Goal: Transaction & Acquisition: Purchase product/service

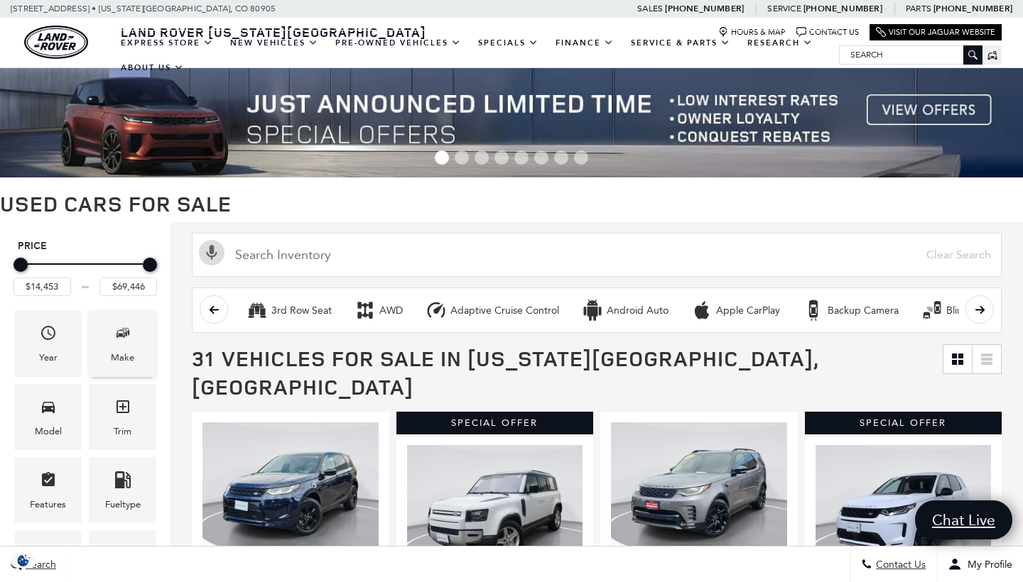
click at [108, 344] on div "Make" at bounding box center [122, 343] width 67 height 66
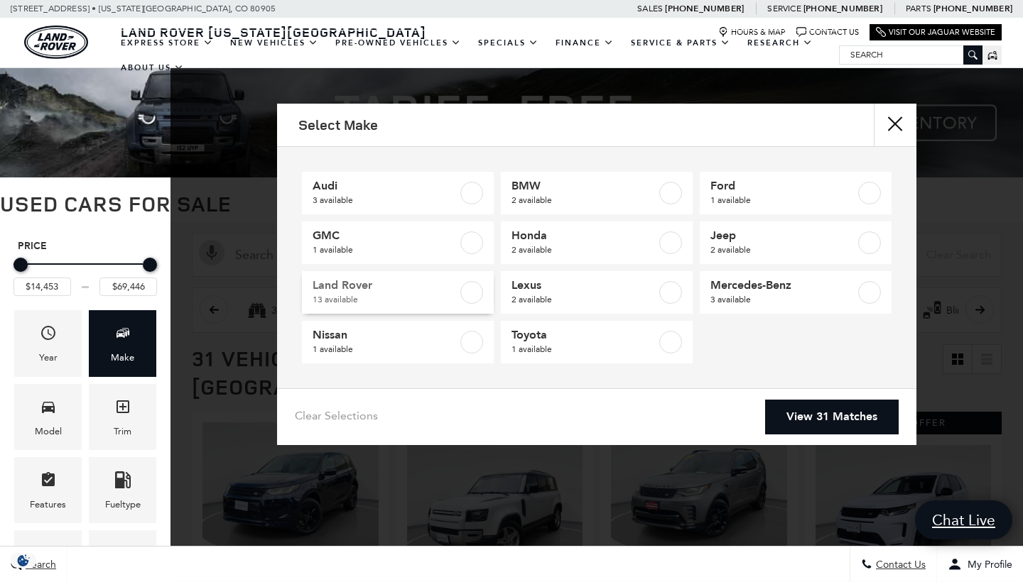
click at [467, 289] on label at bounding box center [471, 292] width 23 height 23
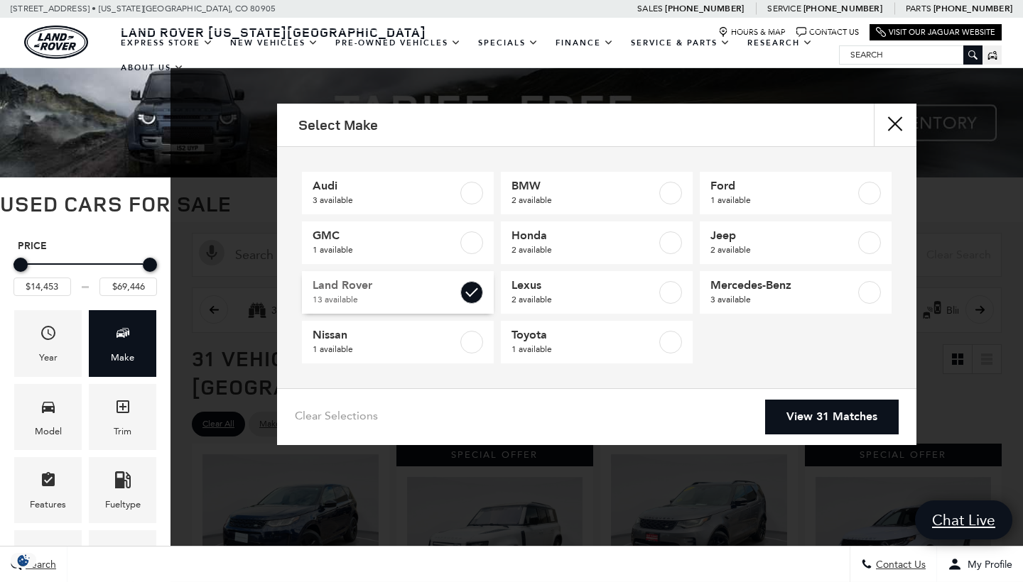
type input "$32,107"
checkbox input "true"
click at [797, 403] on link "View 13 Matches" at bounding box center [832, 417] width 134 height 35
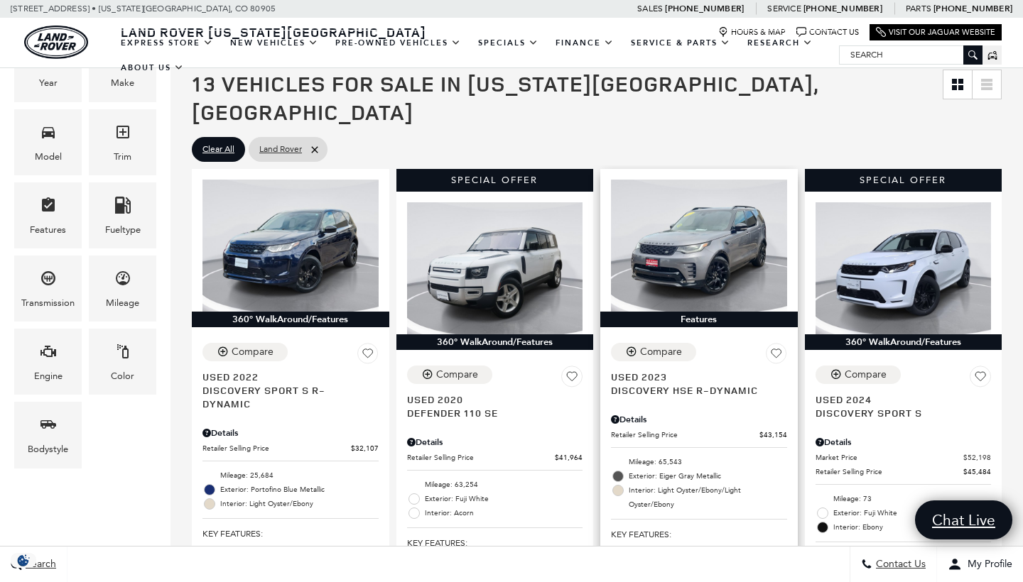
scroll to position [288, 0]
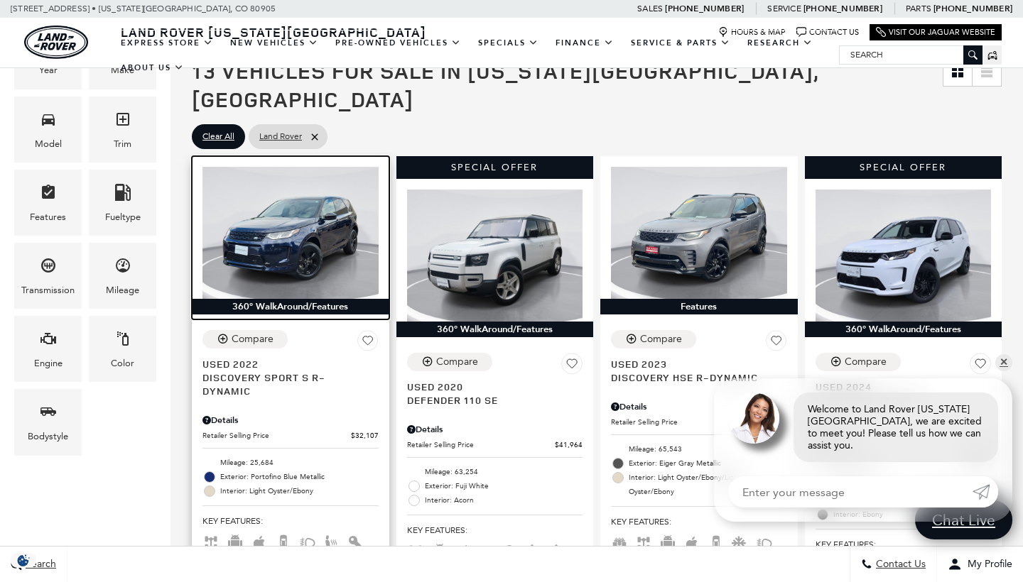
click at [288, 200] on img at bounding box center [290, 233] width 176 height 132
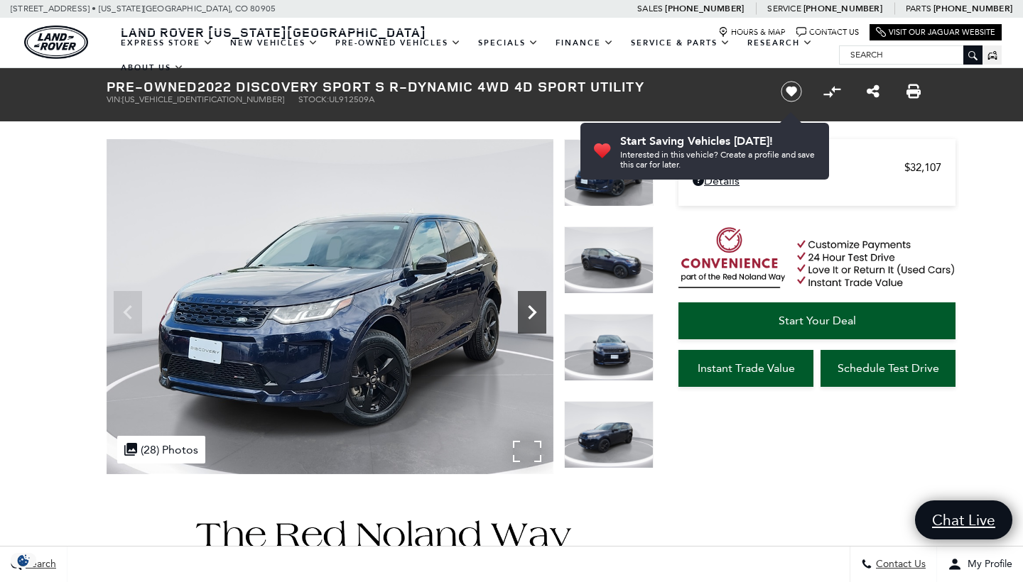
click at [528, 315] on icon "Next" at bounding box center [532, 312] width 28 height 28
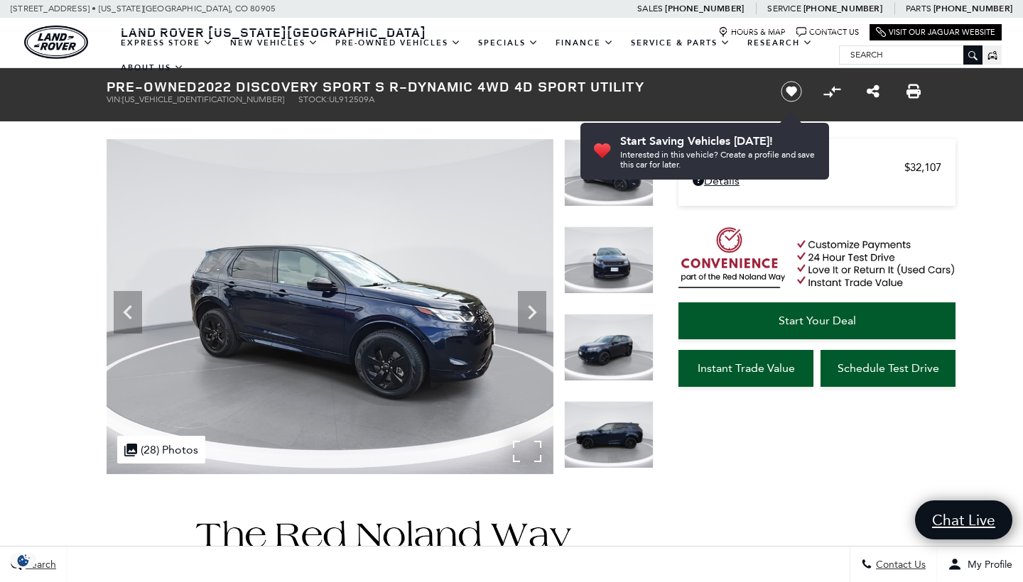
click at [451, 299] on img at bounding box center [330, 306] width 447 height 335
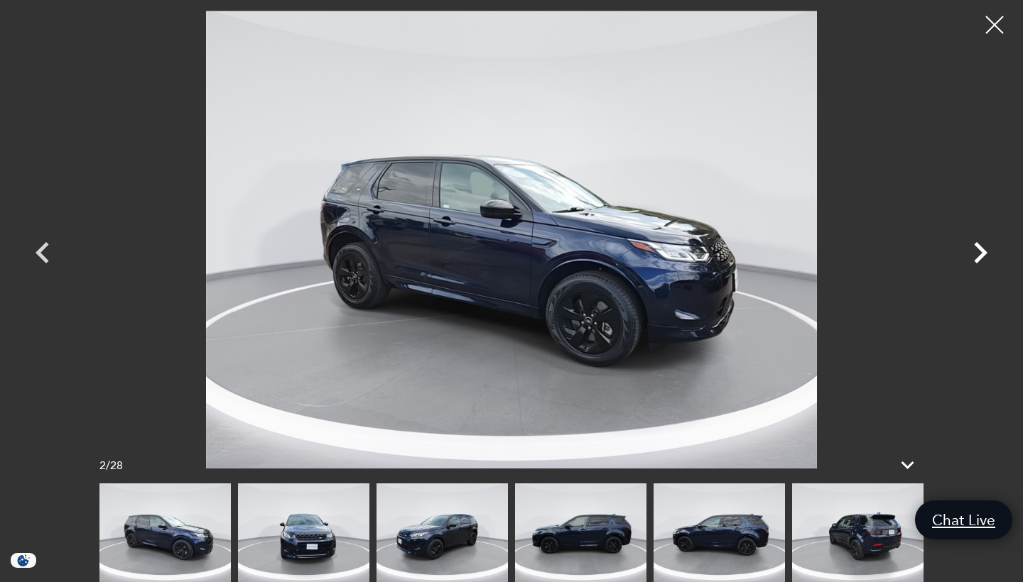
click at [982, 249] on icon "Next" at bounding box center [980, 252] width 13 height 21
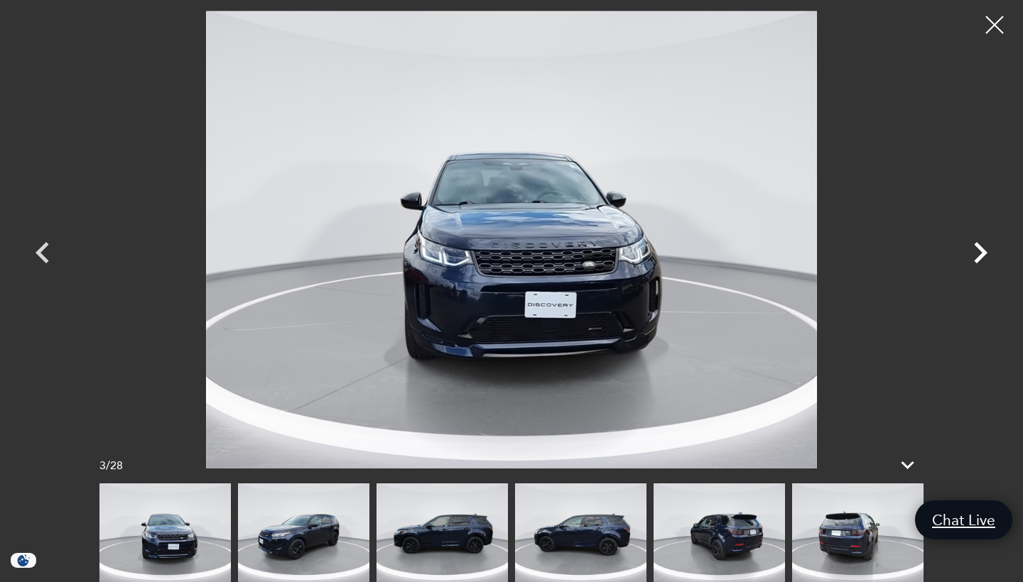
click at [982, 249] on icon "Next" at bounding box center [980, 252] width 13 height 21
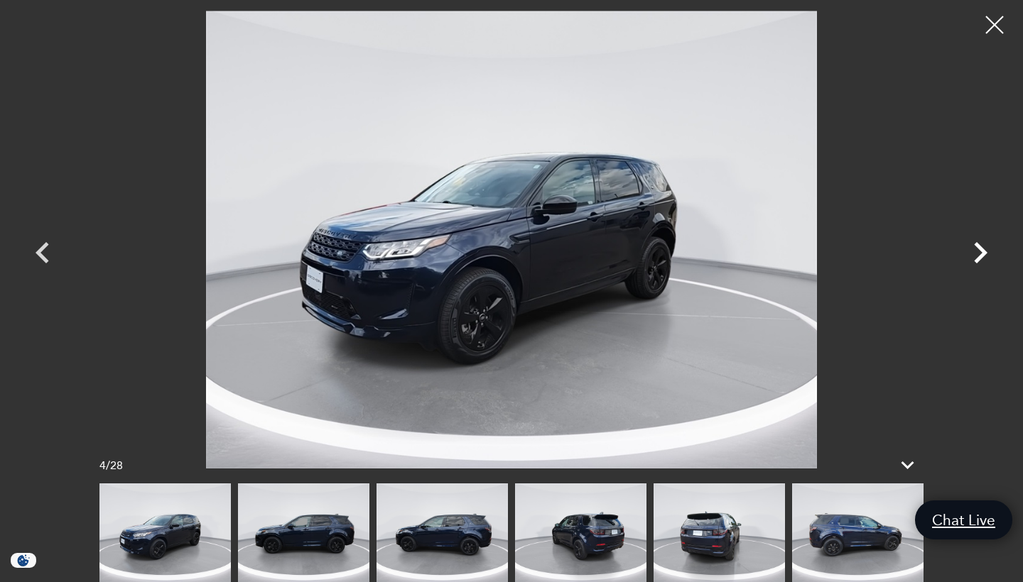
click at [982, 249] on icon "Next" at bounding box center [980, 252] width 13 height 21
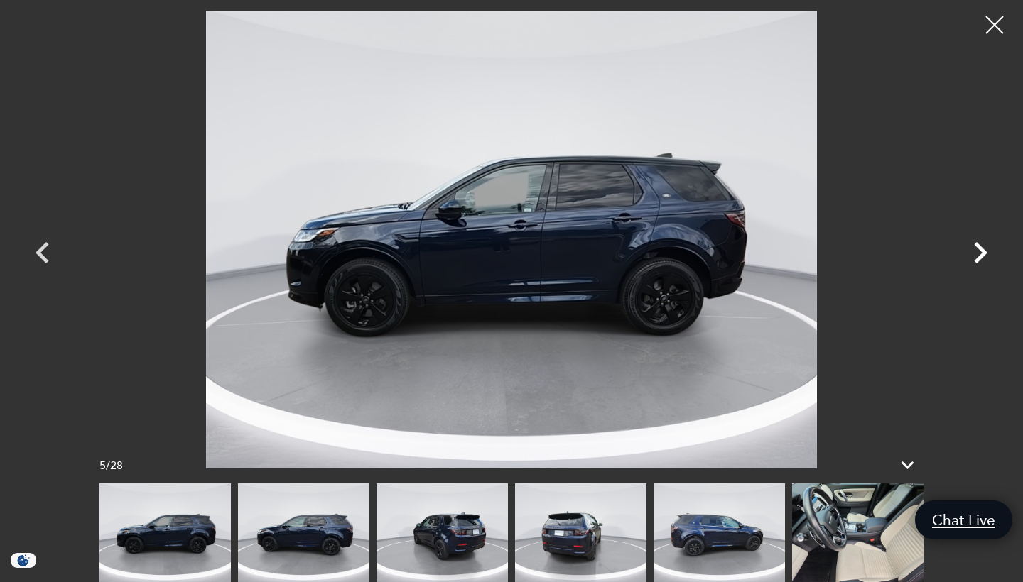
click at [982, 249] on icon "Next" at bounding box center [980, 252] width 13 height 21
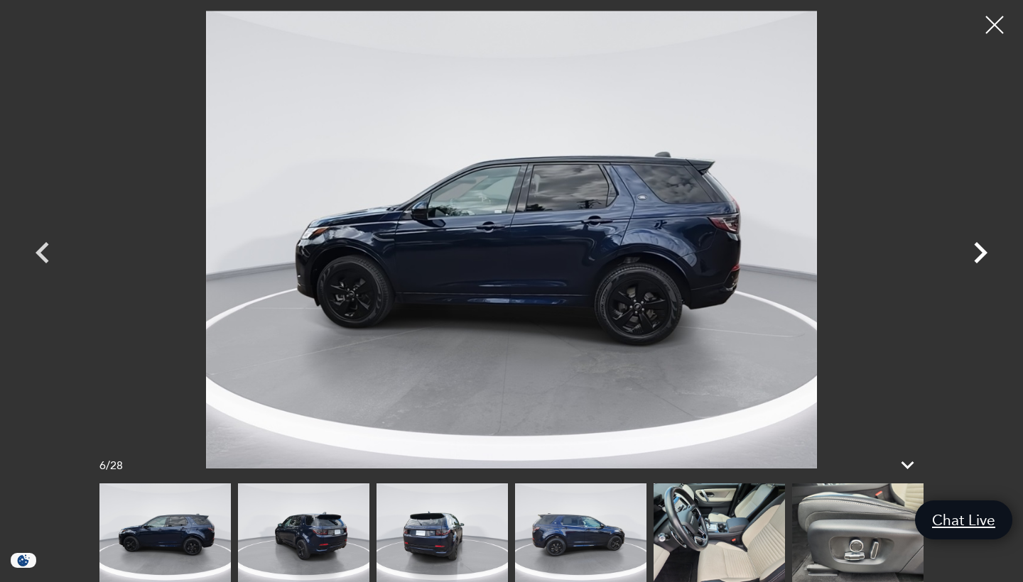
click at [982, 249] on icon "Next" at bounding box center [980, 252] width 13 height 21
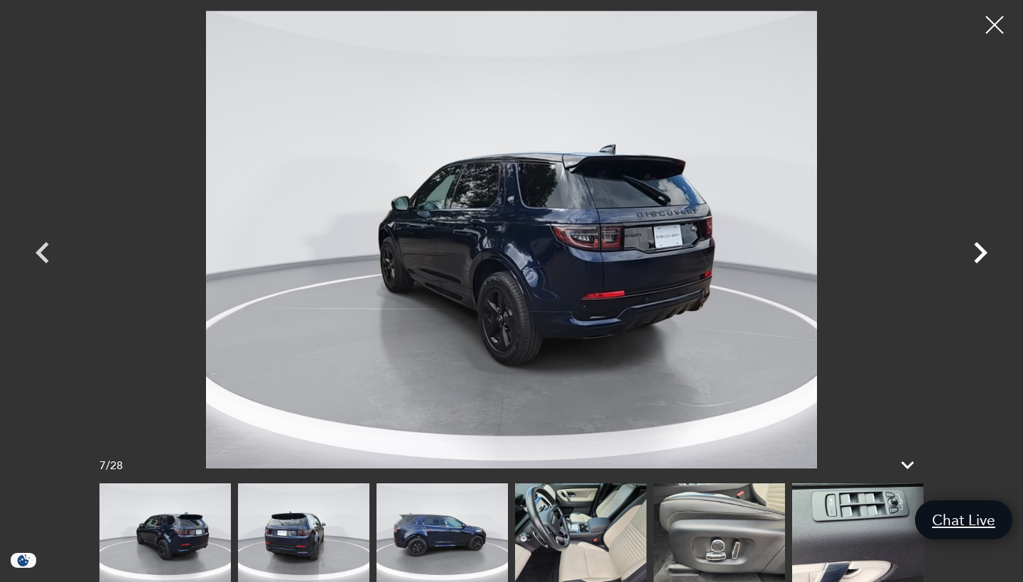
click at [982, 249] on icon "Next" at bounding box center [980, 252] width 13 height 21
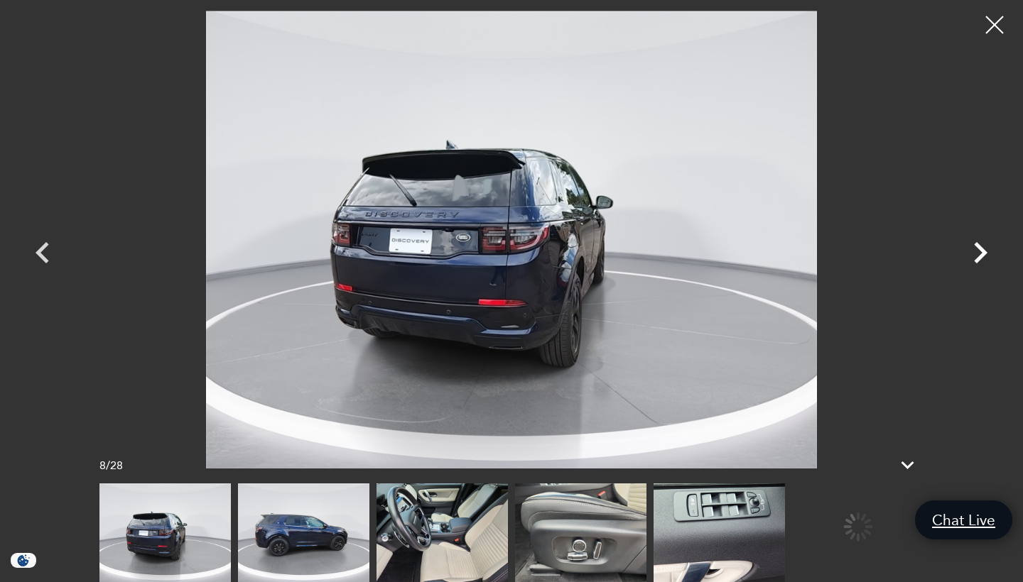
click at [982, 249] on icon "Next" at bounding box center [980, 252] width 13 height 21
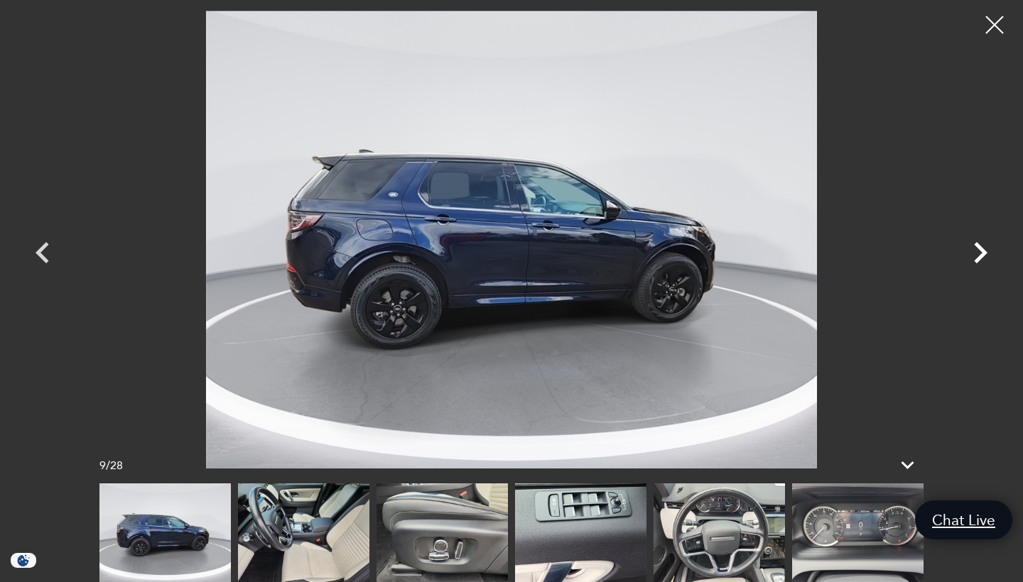
click at [982, 249] on icon "Next" at bounding box center [980, 252] width 13 height 21
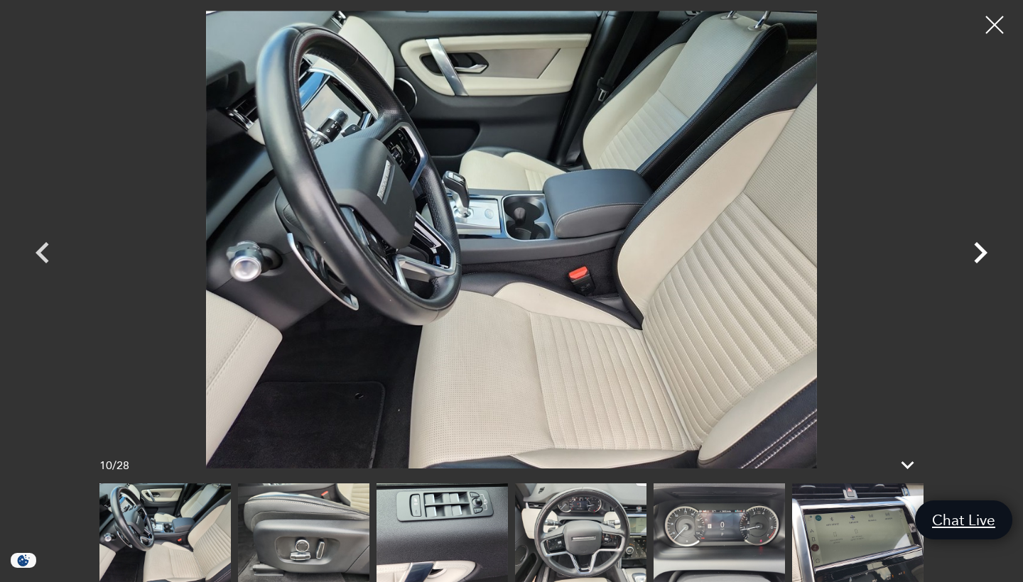
click at [982, 249] on icon "Next" at bounding box center [980, 252] width 13 height 21
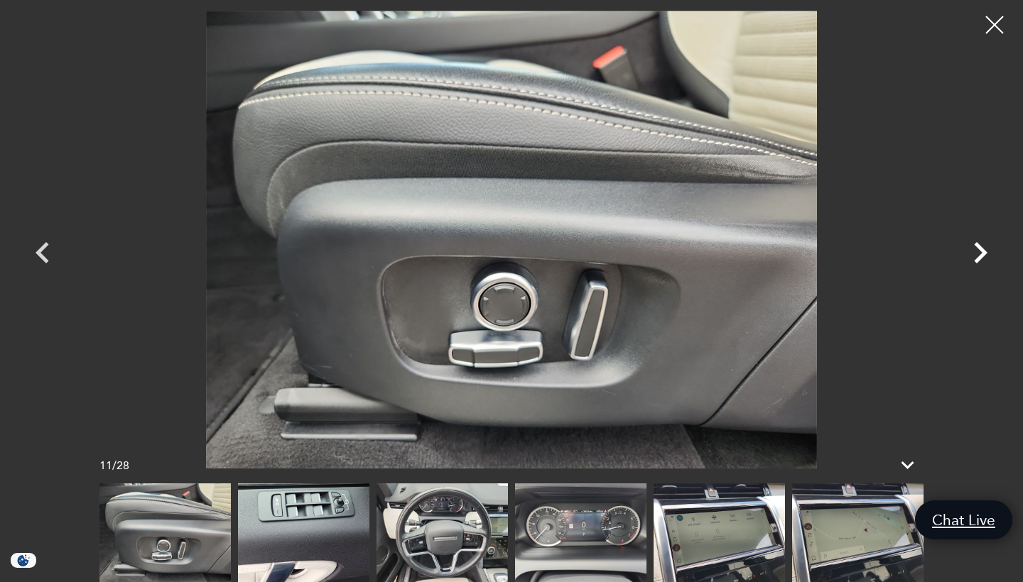
click at [982, 249] on icon "Next" at bounding box center [980, 252] width 13 height 21
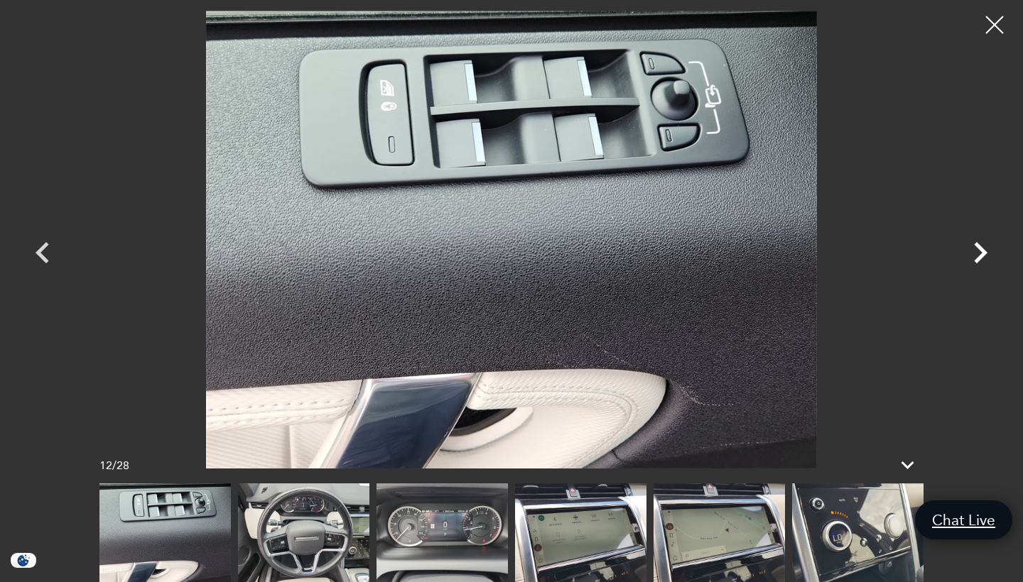
click at [982, 249] on icon "Next" at bounding box center [980, 252] width 13 height 21
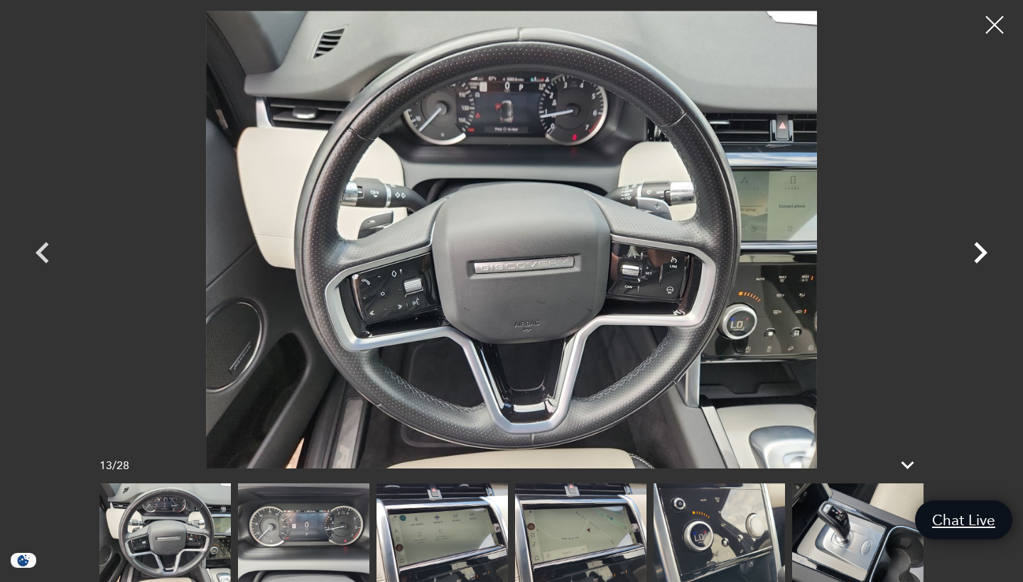
click at [982, 249] on icon "Next" at bounding box center [980, 252] width 13 height 21
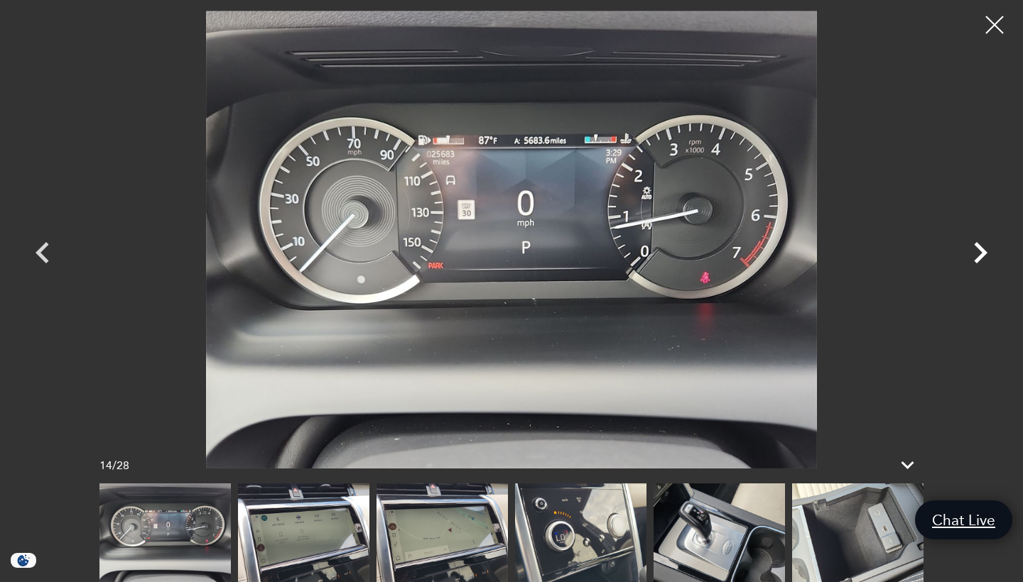
click at [982, 249] on icon "Next" at bounding box center [980, 252] width 13 height 21
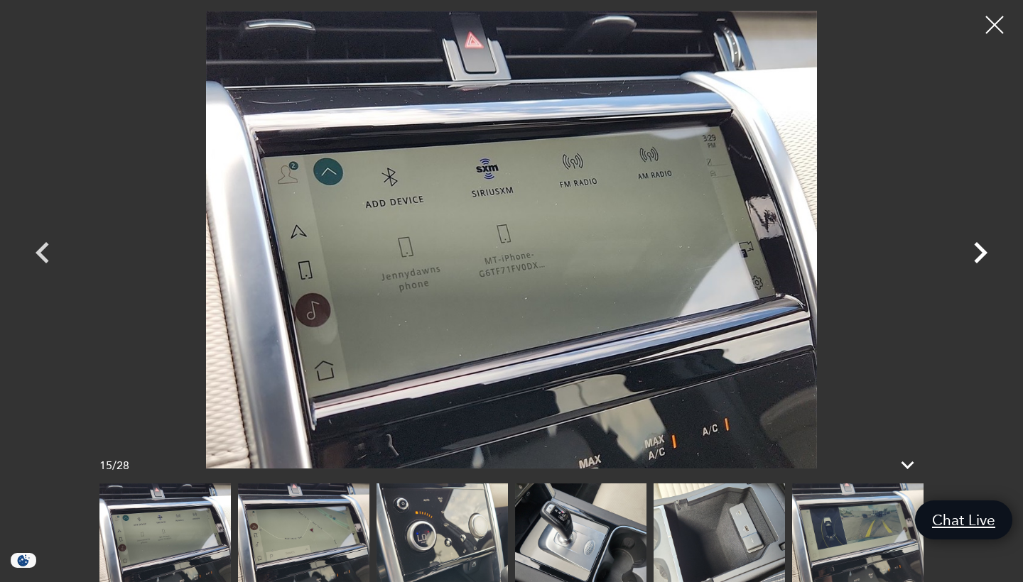
click at [982, 249] on icon "Next" at bounding box center [980, 252] width 13 height 21
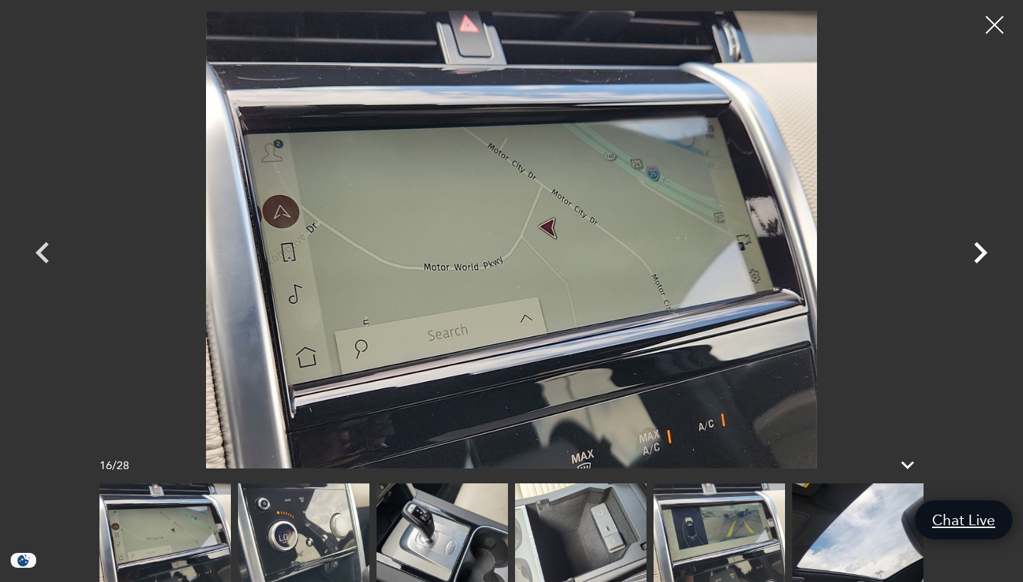
click at [982, 249] on icon "Next" at bounding box center [980, 252] width 13 height 21
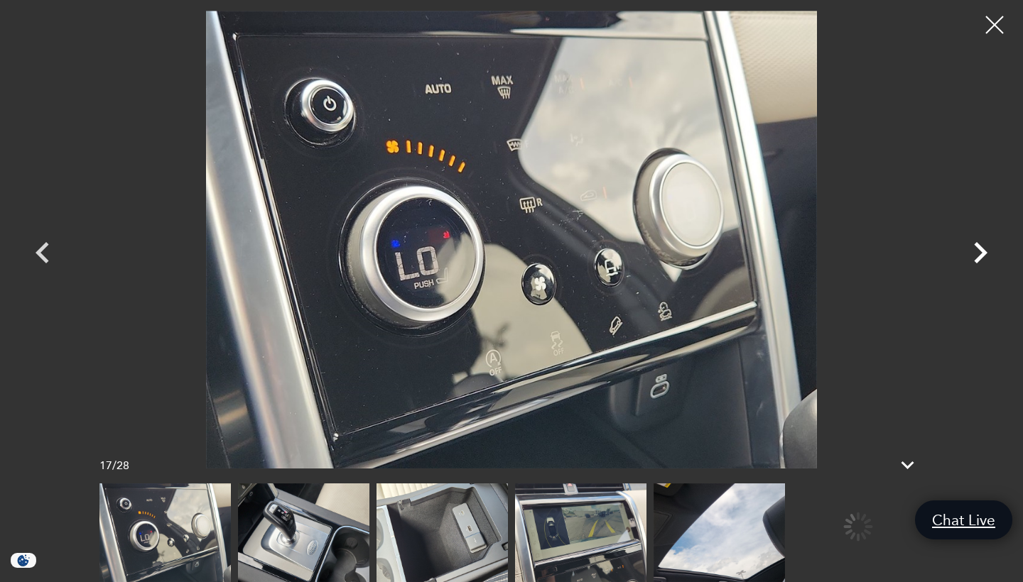
click at [982, 249] on icon "Next" at bounding box center [980, 252] width 13 height 21
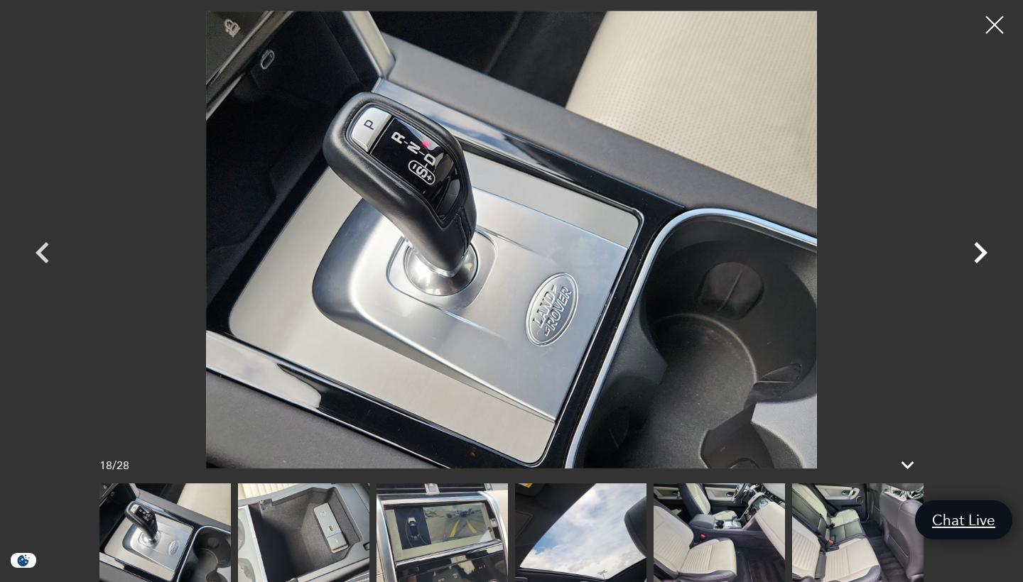
click at [982, 249] on icon "Next" at bounding box center [980, 252] width 13 height 21
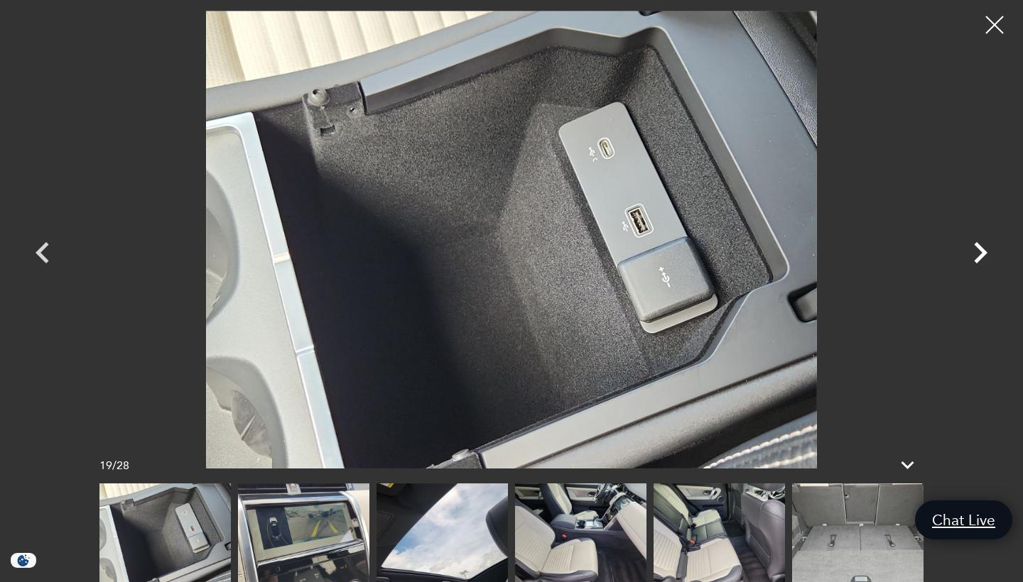
click at [982, 249] on icon "Next" at bounding box center [980, 252] width 13 height 21
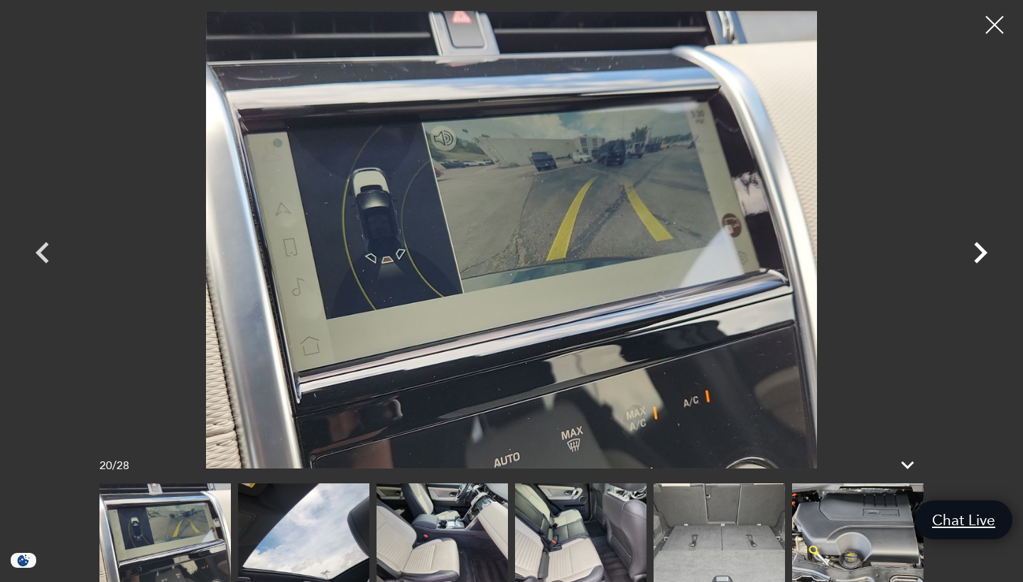
click at [982, 249] on icon "Next" at bounding box center [980, 252] width 13 height 21
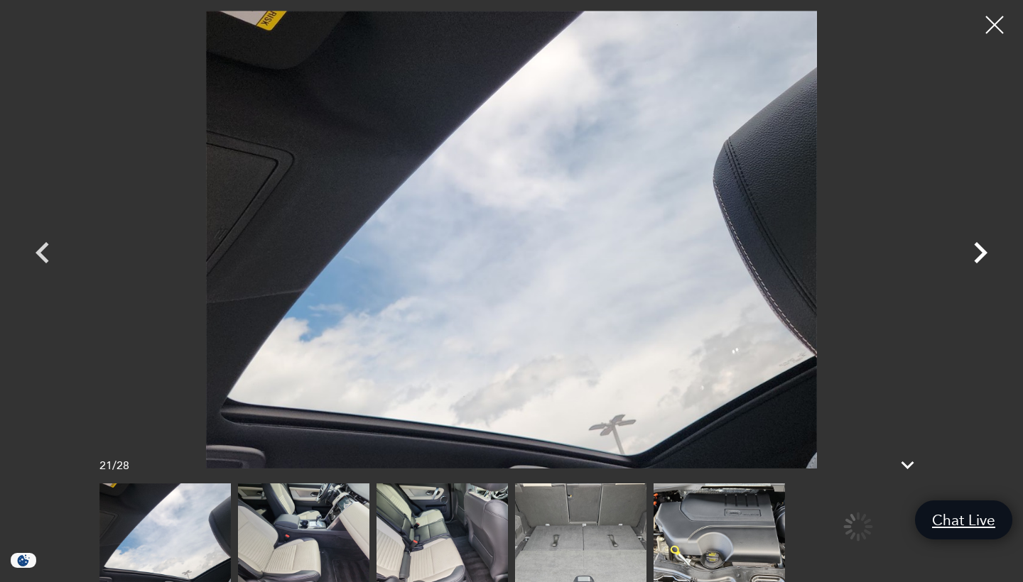
click at [982, 249] on icon "Next" at bounding box center [980, 252] width 13 height 21
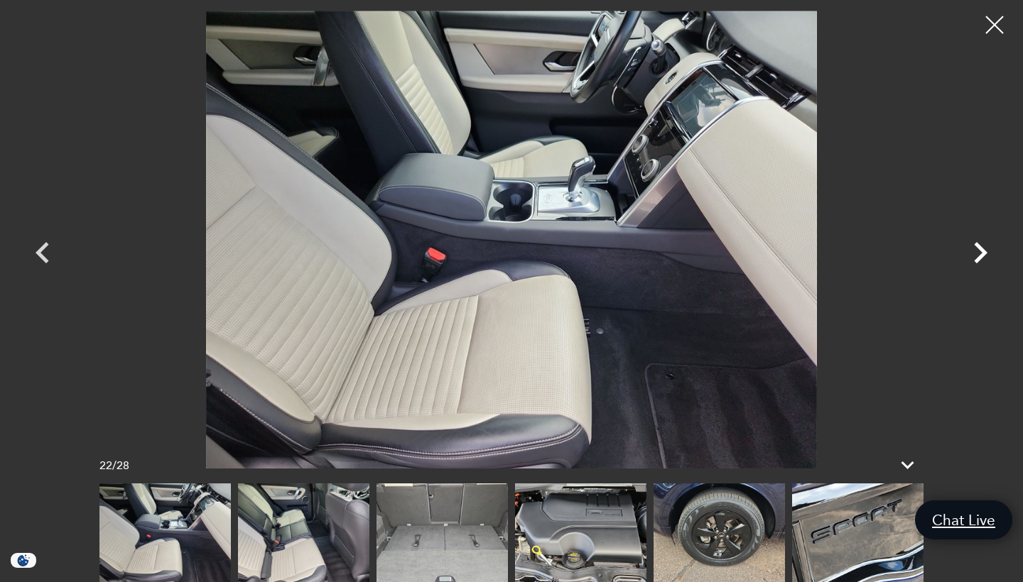
click at [982, 249] on icon "Next" at bounding box center [980, 252] width 13 height 21
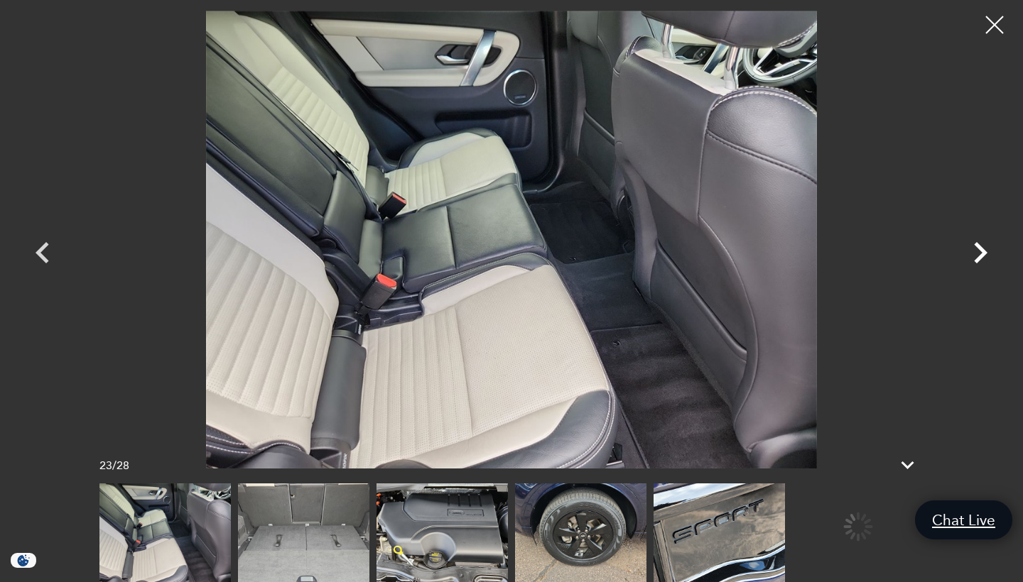
click at [982, 249] on icon "Next" at bounding box center [980, 252] width 13 height 21
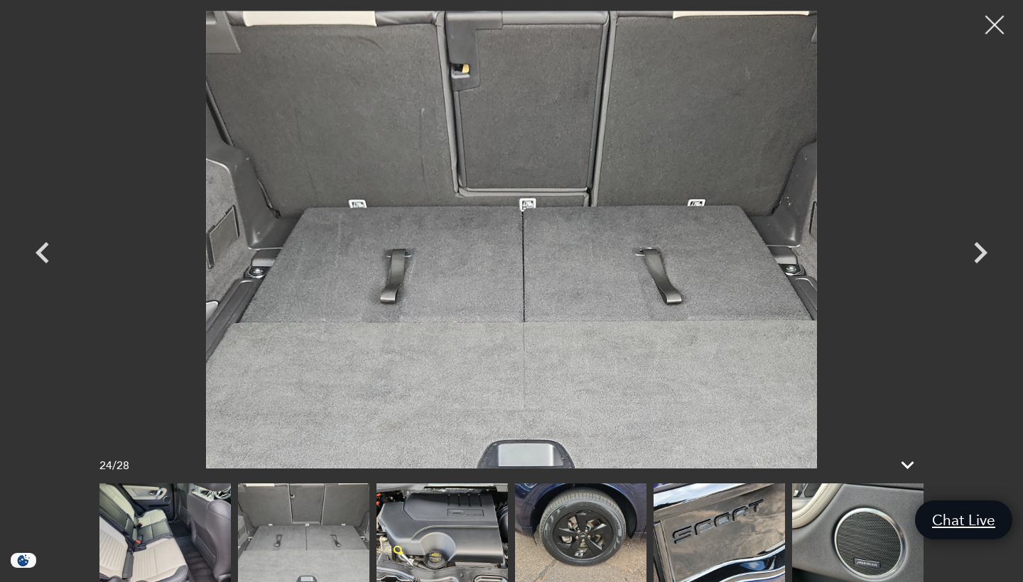
click at [993, 22] on div at bounding box center [995, 25] width 38 height 38
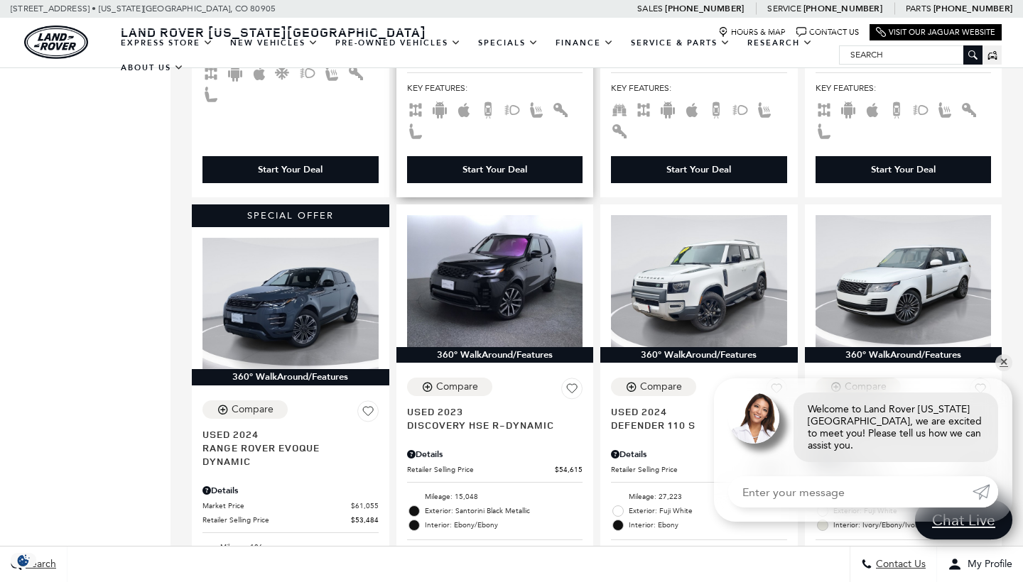
scroll to position [1306, 0]
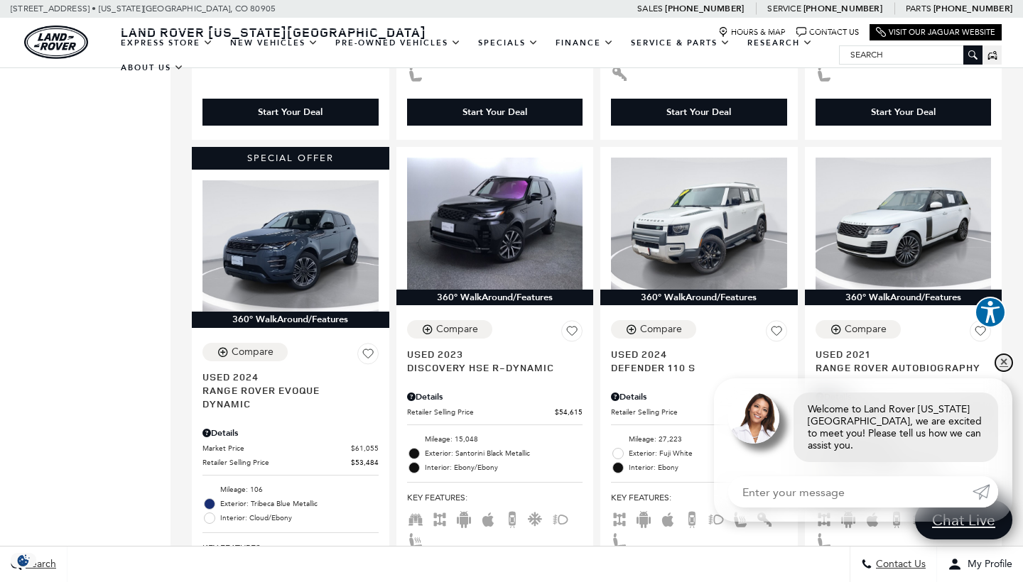
click at [1003, 369] on link "✕" at bounding box center [1003, 362] width 17 height 17
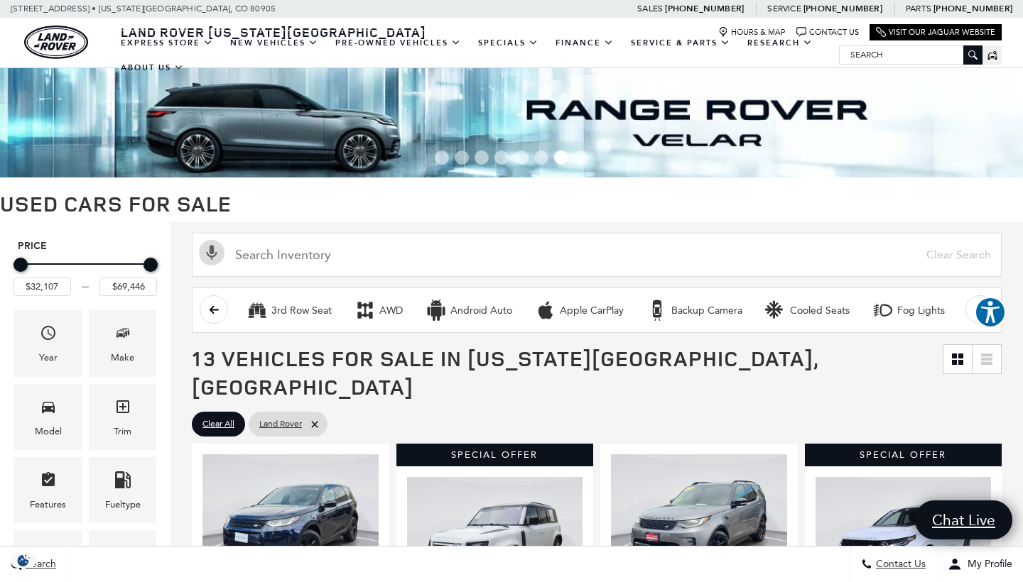
scroll to position [0, 0]
